Goal: Navigation & Orientation: Find specific page/section

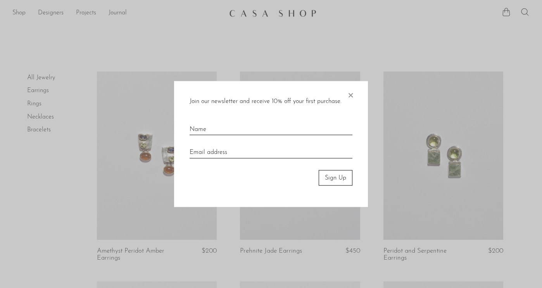
click at [346, 92] on div "Join our newsletter and receive 10% off your first purchase. × Sign Up" at bounding box center [271, 144] width 194 height 126
click at [348, 94] on span "×" at bounding box center [351, 93] width 8 height 25
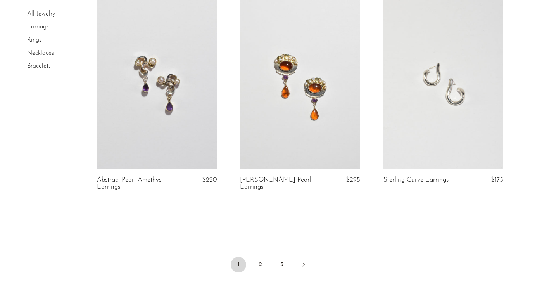
scroll to position [2339, 0]
click at [43, 27] on link "Earrings" at bounding box center [38, 27] width 22 height 6
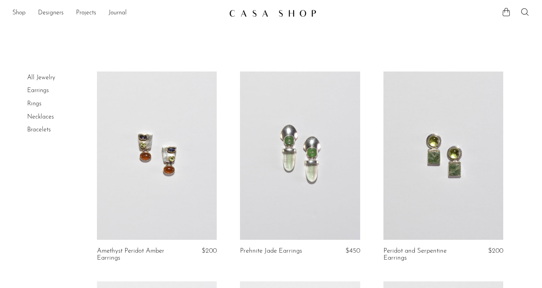
click at [38, 114] on link "Necklaces" at bounding box center [40, 117] width 27 height 6
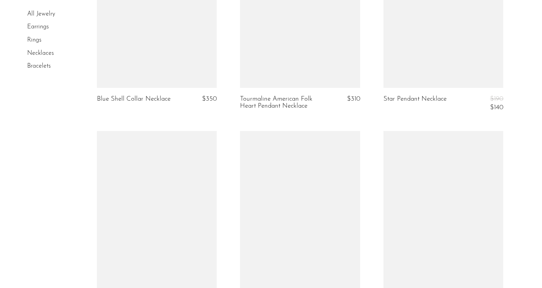
scroll to position [1680, 0]
